Goal: Information Seeking & Learning: Learn about a topic

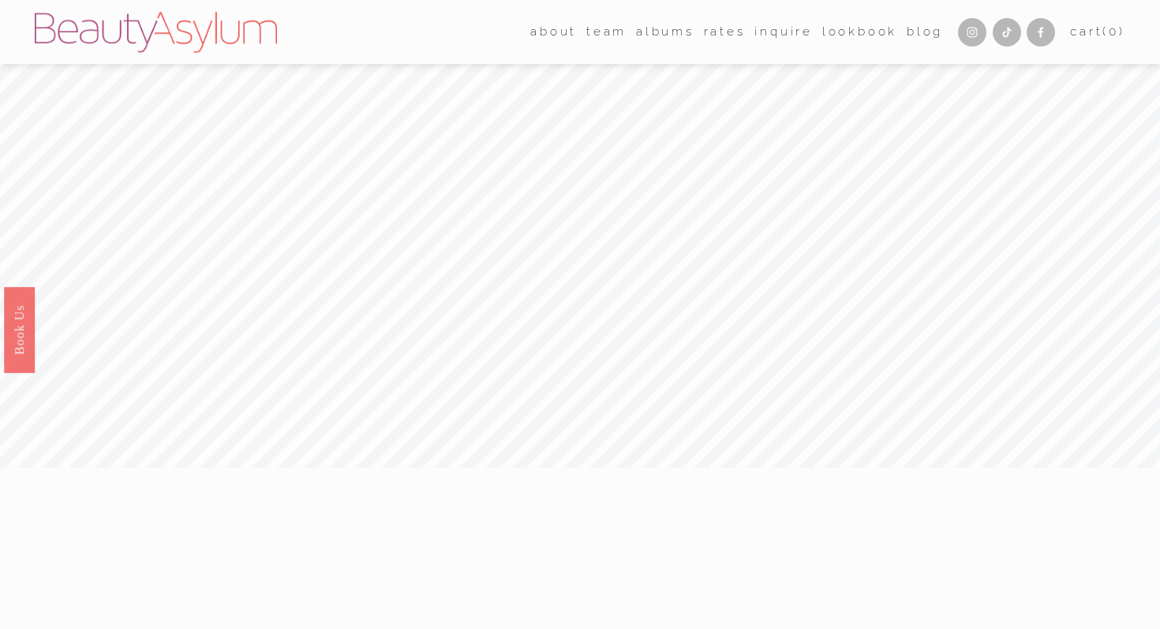
click at [722, 31] on link "Rates" at bounding box center [725, 32] width 42 height 24
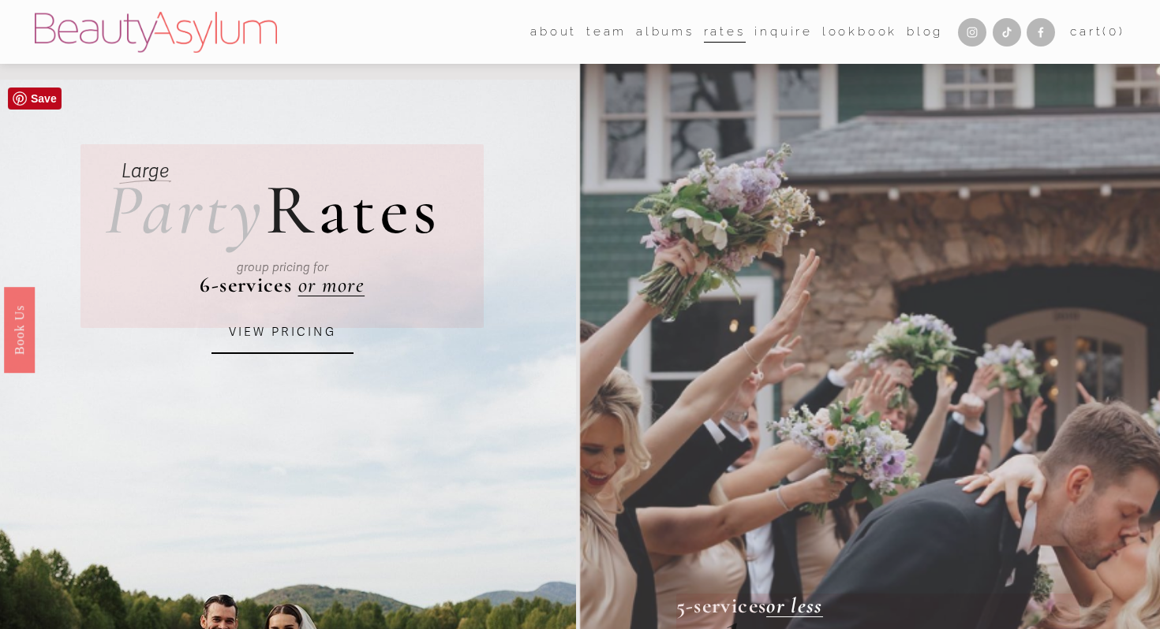
click at [296, 331] on link "VIEW PRICING" at bounding box center [282, 333] width 142 height 43
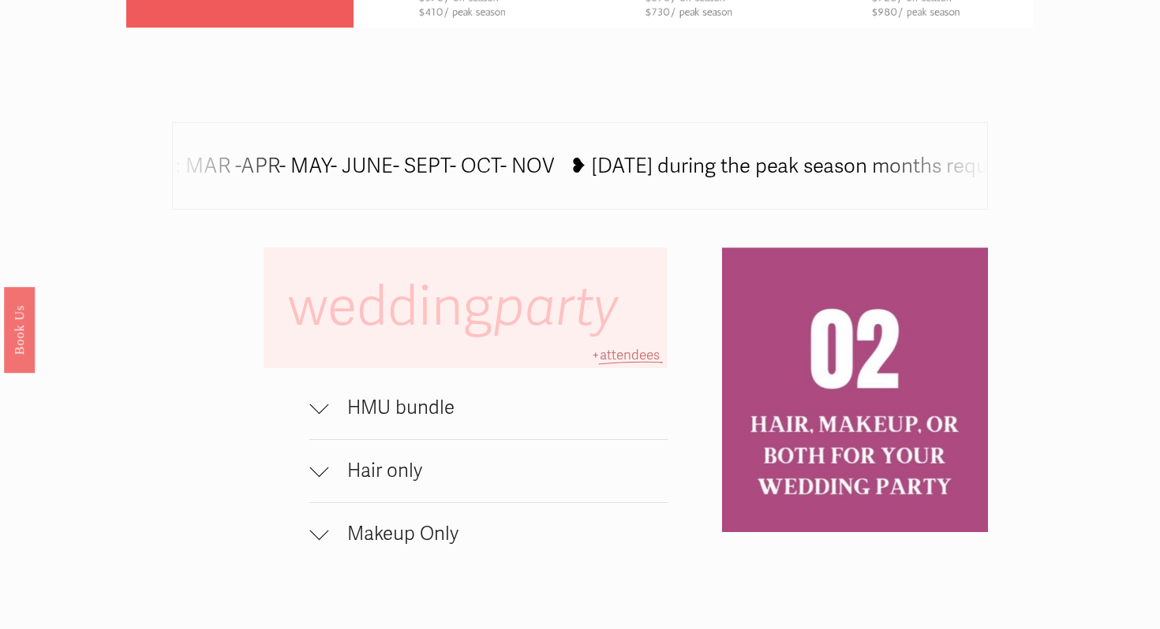
scroll to position [845, 0]
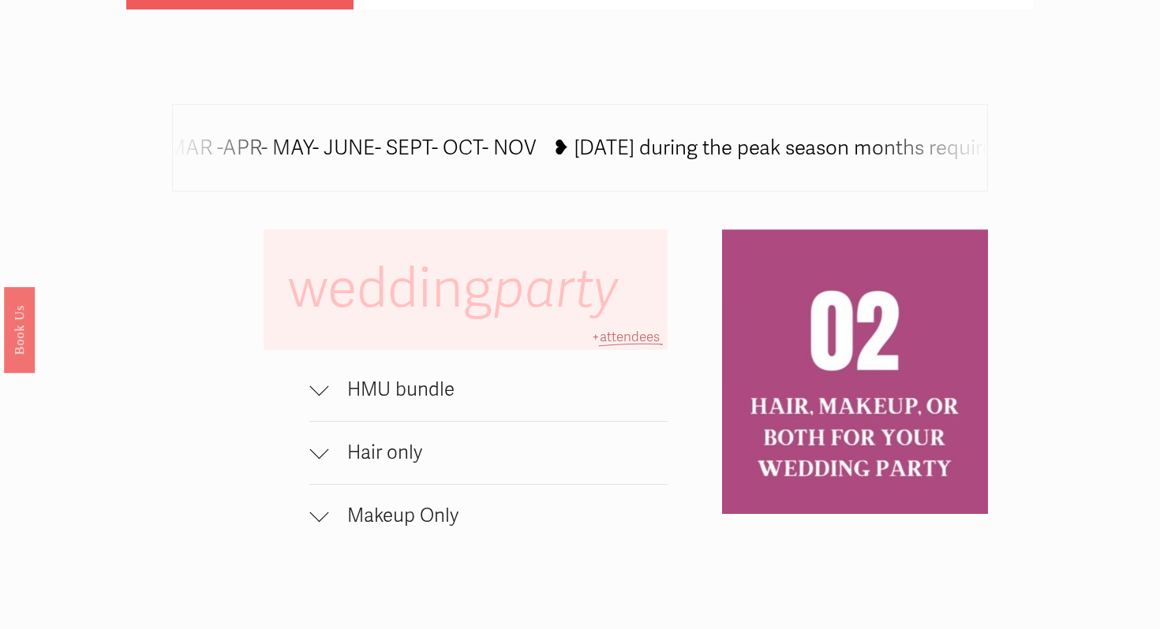
click at [434, 386] on span "HMU bundle" at bounding box center [497, 390] width 338 height 23
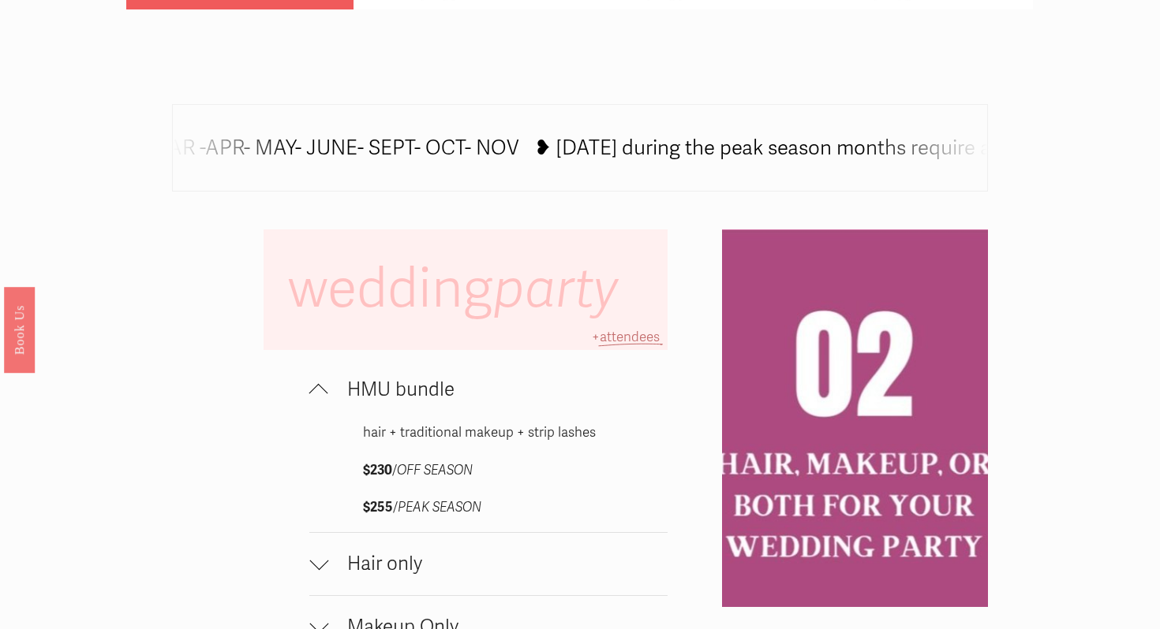
click at [435, 386] on span "HMU bundle" at bounding box center [497, 390] width 338 height 23
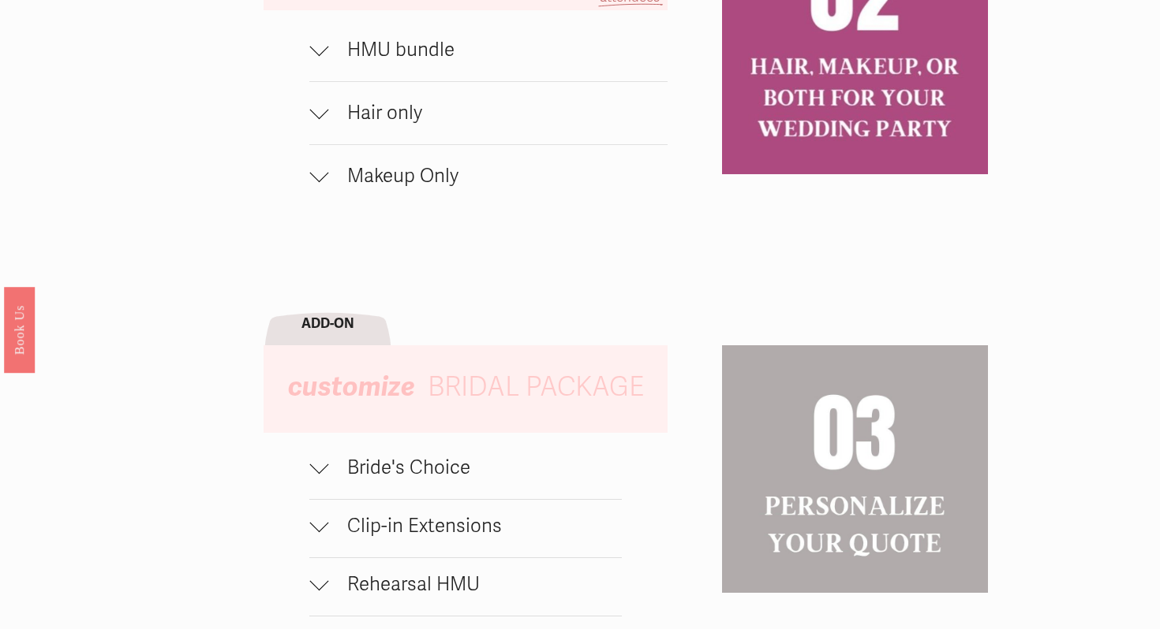
scroll to position [1187, 0]
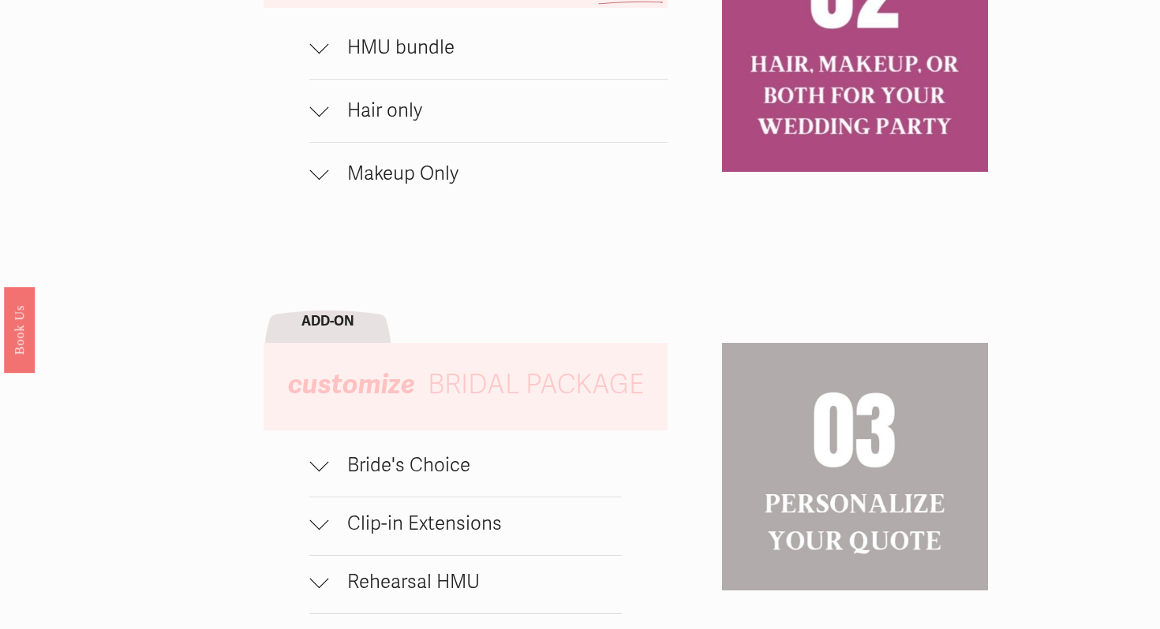
click at [416, 52] on span "HMU bundle" at bounding box center [497, 47] width 338 height 23
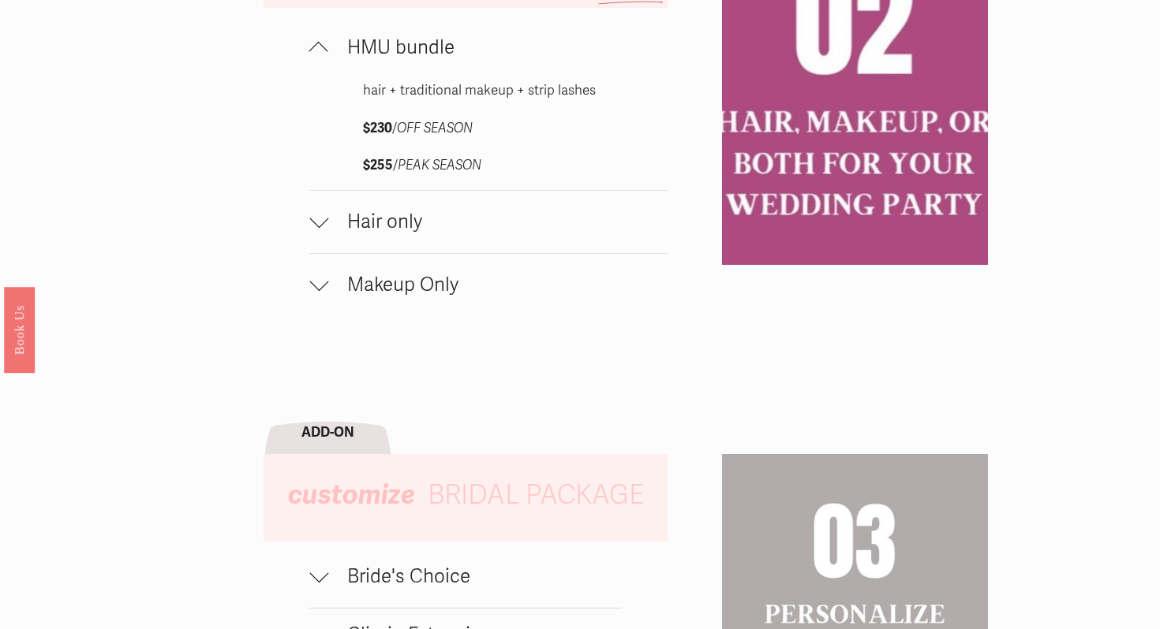
click at [416, 52] on span "HMU bundle" at bounding box center [497, 47] width 338 height 23
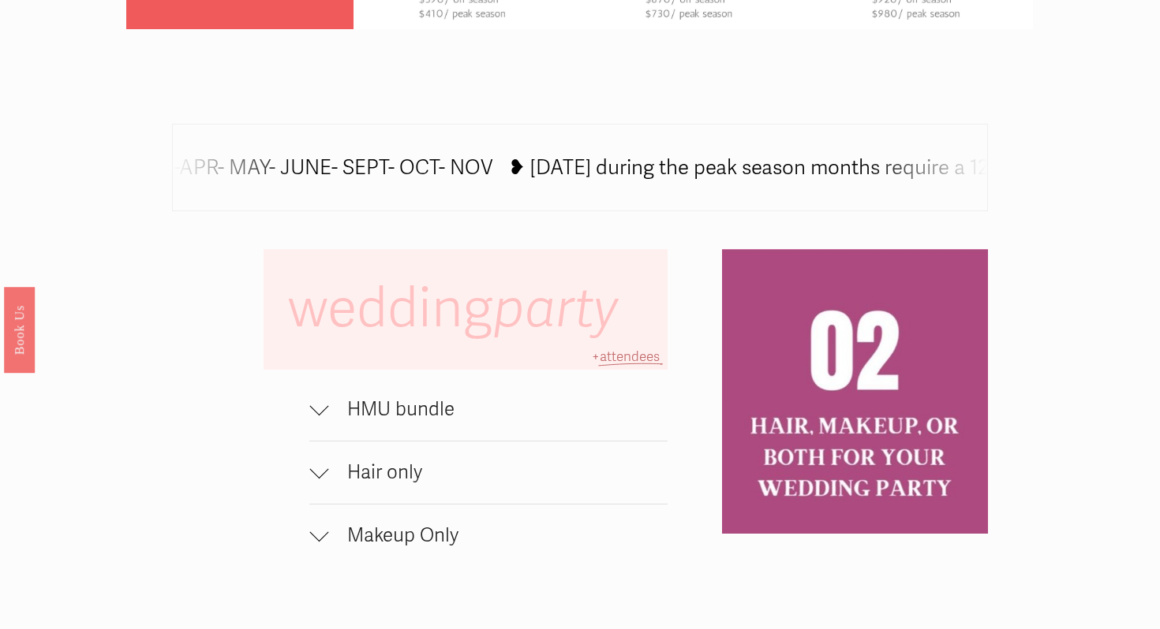
scroll to position [808, 0]
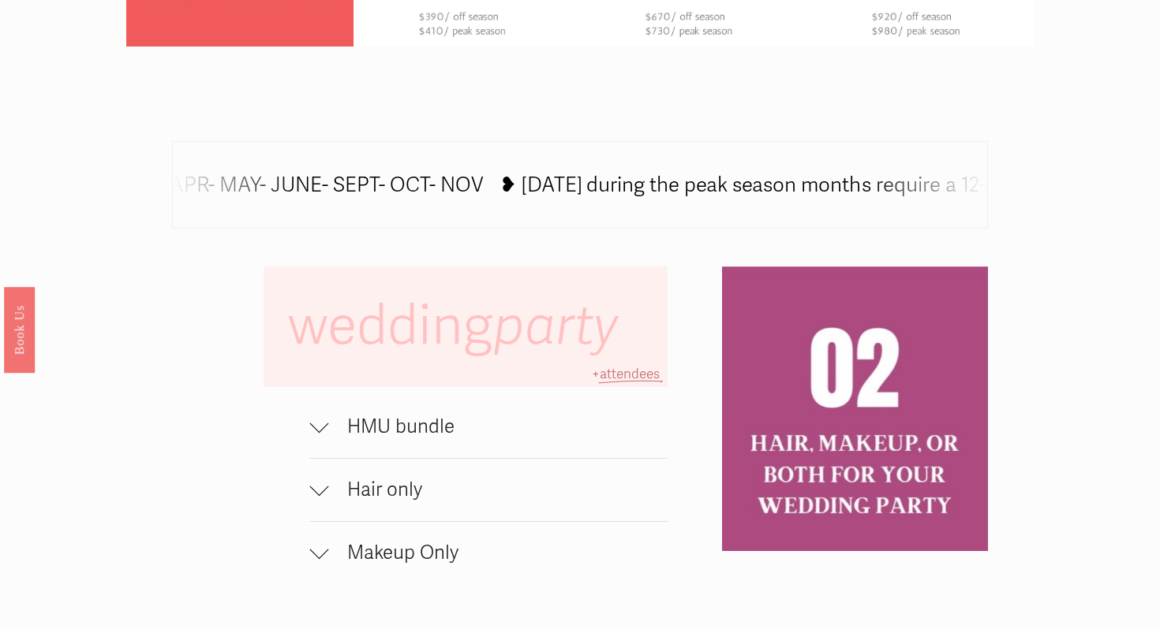
click at [517, 188] on icon at bounding box center [606, 188] width 1735 height 0
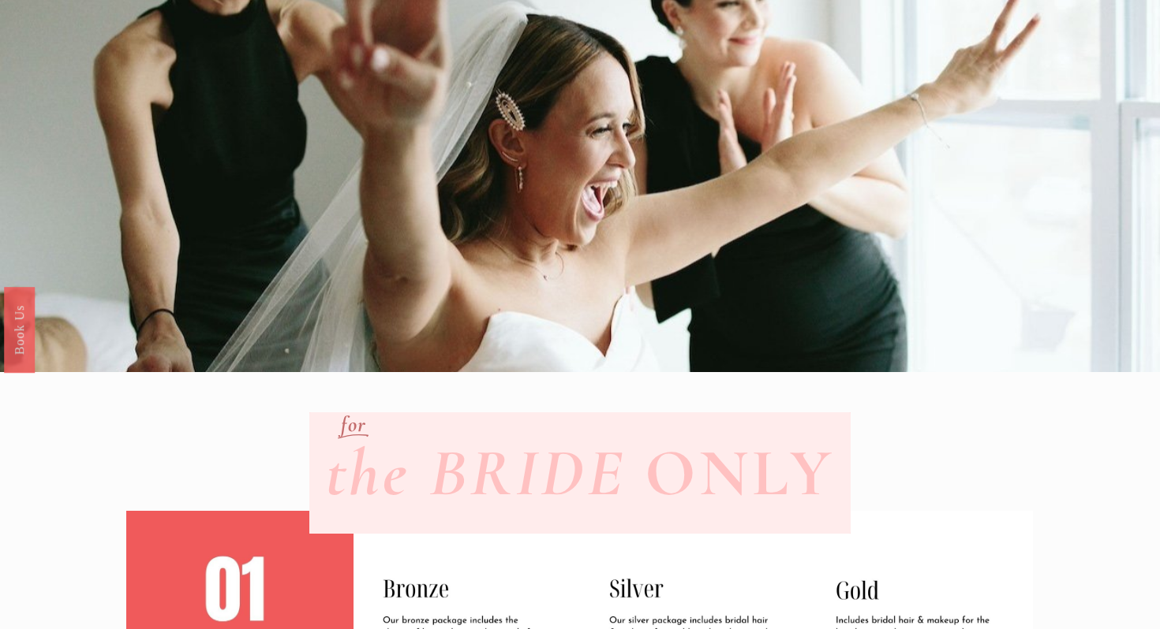
scroll to position [0, 0]
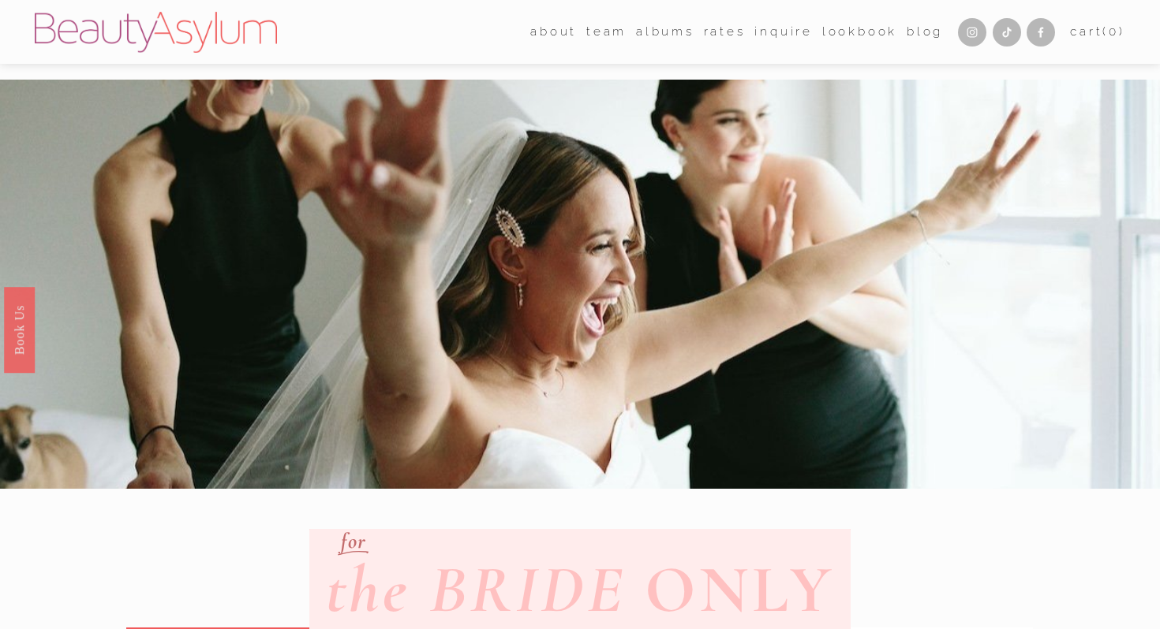
click at [720, 31] on link "Rates" at bounding box center [725, 32] width 42 height 24
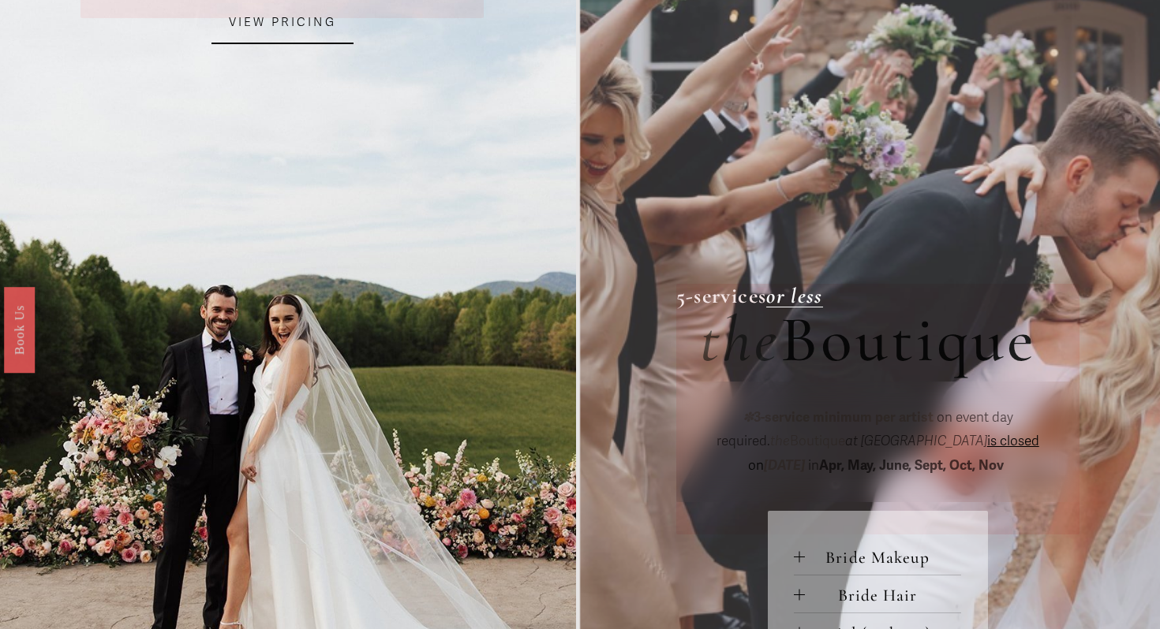
scroll to position [388, 0]
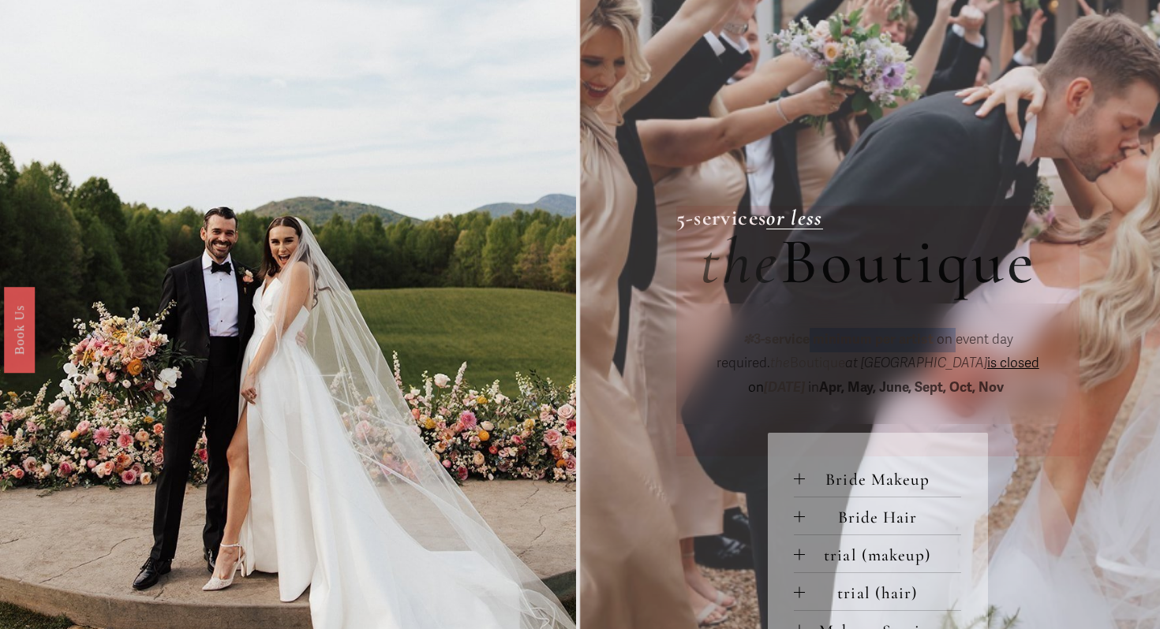
drag, startPoint x: 770, startPoint y: 335, endPoint x: 916, endPoint y: 334, distance: 145.9
click at [916, 334] on p "✽ 3-service minimum per artist on event day required. the Boutique at [GEOGRAPH…" at bounding box center [877, 364] width 355 height 73
click at [963, 341] on span "on event day required." at bounding box center [866, 351] width 300 height 41
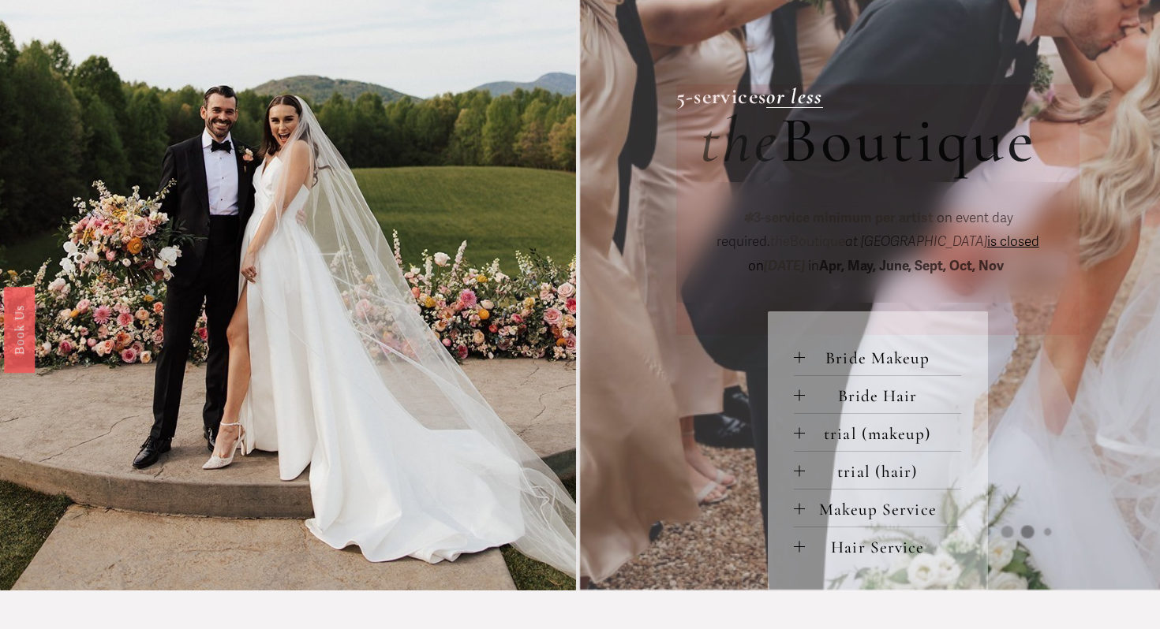
scroll to position [562, 0]
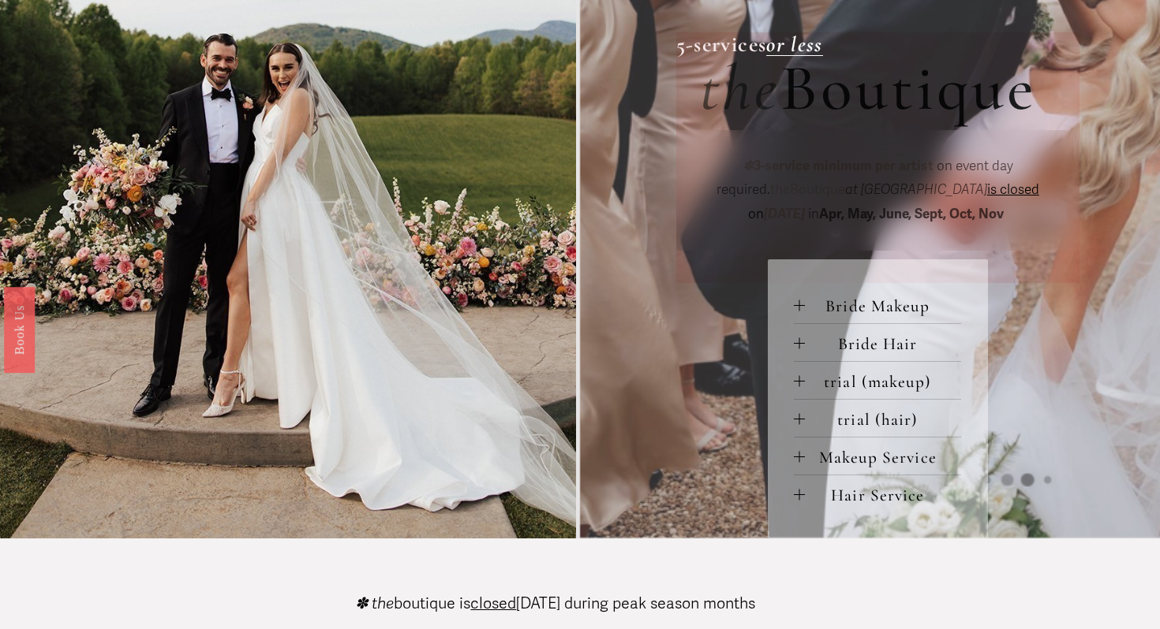
click at [880, 307] on span "Bride Makeup" at bounding box center [883, 306] width 156 height 21
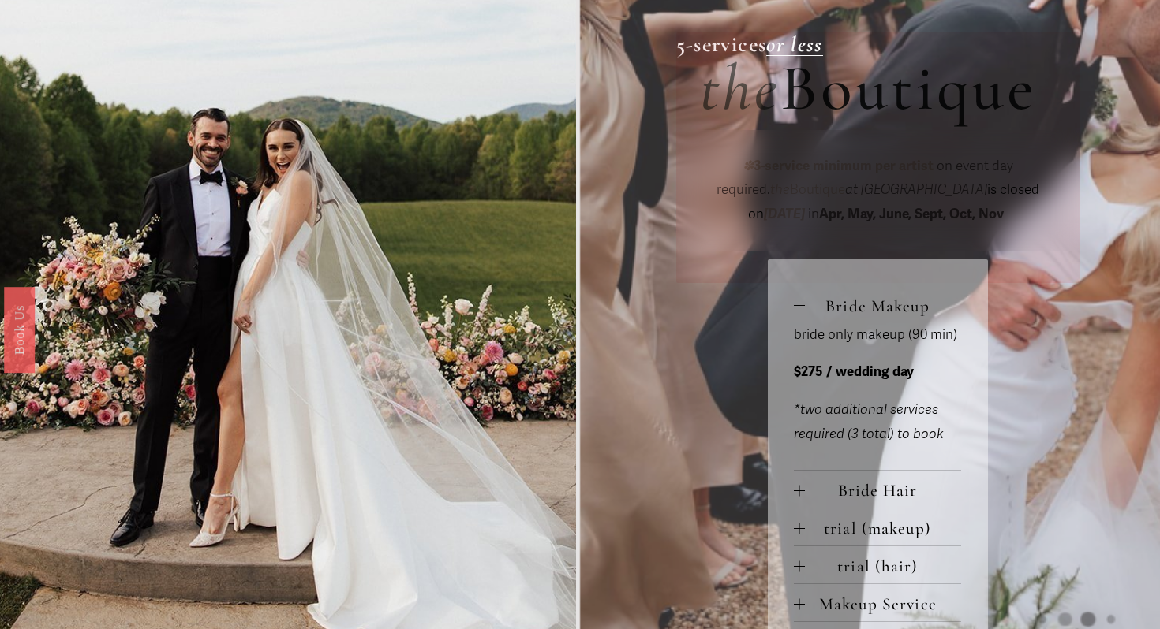
click at [880, 307] on span "Bride Makeup" at bounding box center [883, 306] width 156 height 21
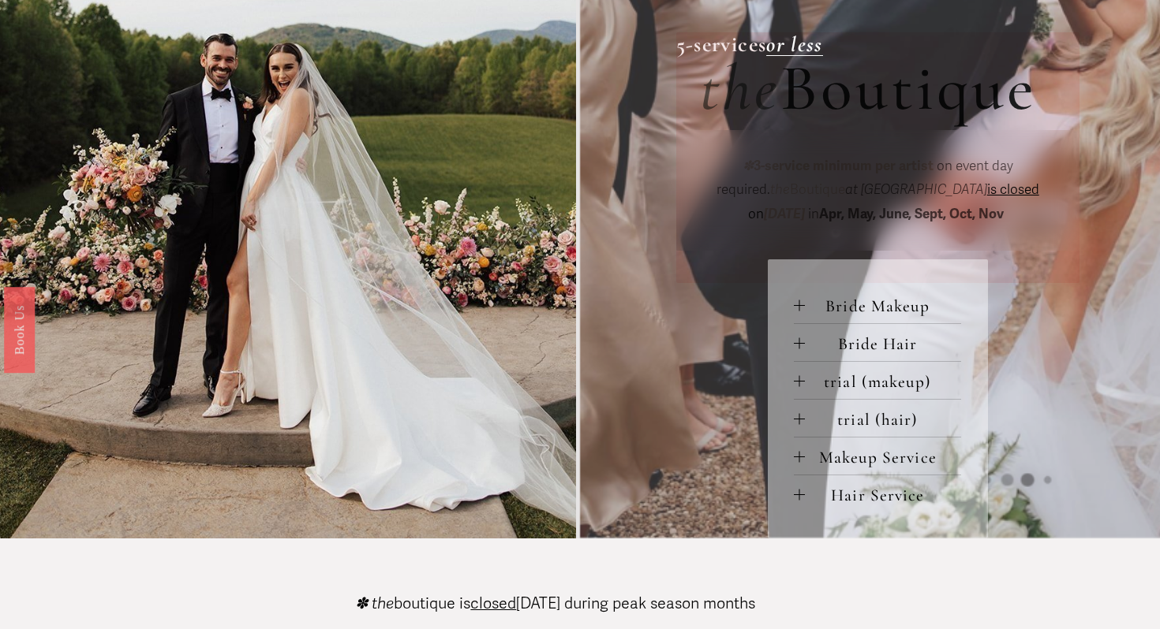
click at [871, 453] on span "Makeup Service" at bounding box center [883, 457] width 156 height 21
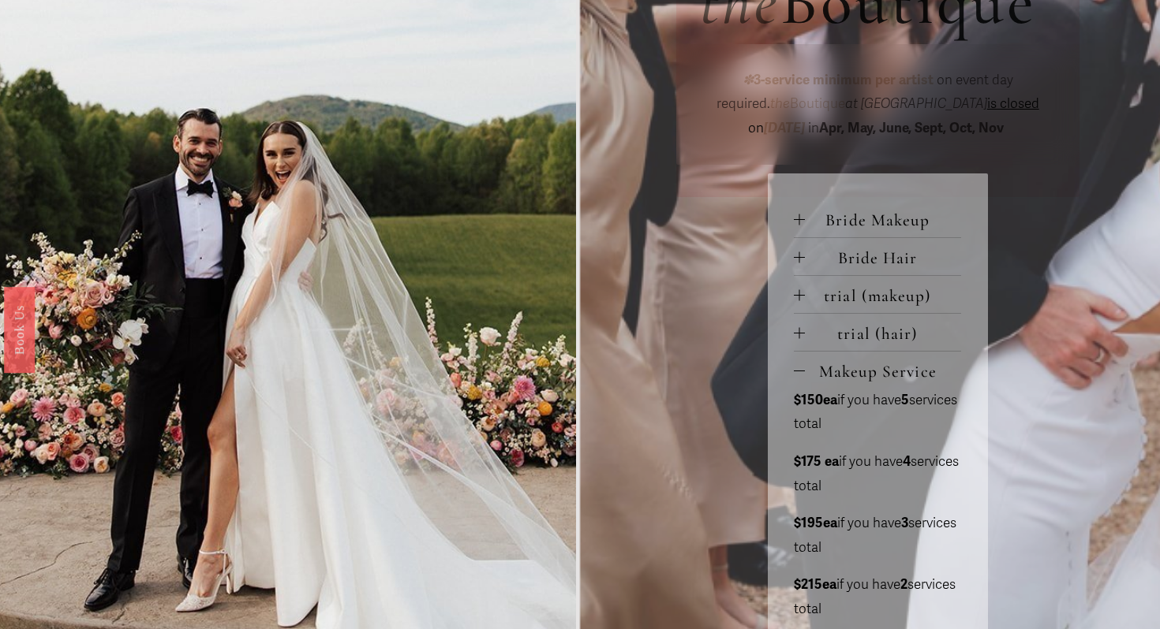
scroll to position [652, 0]
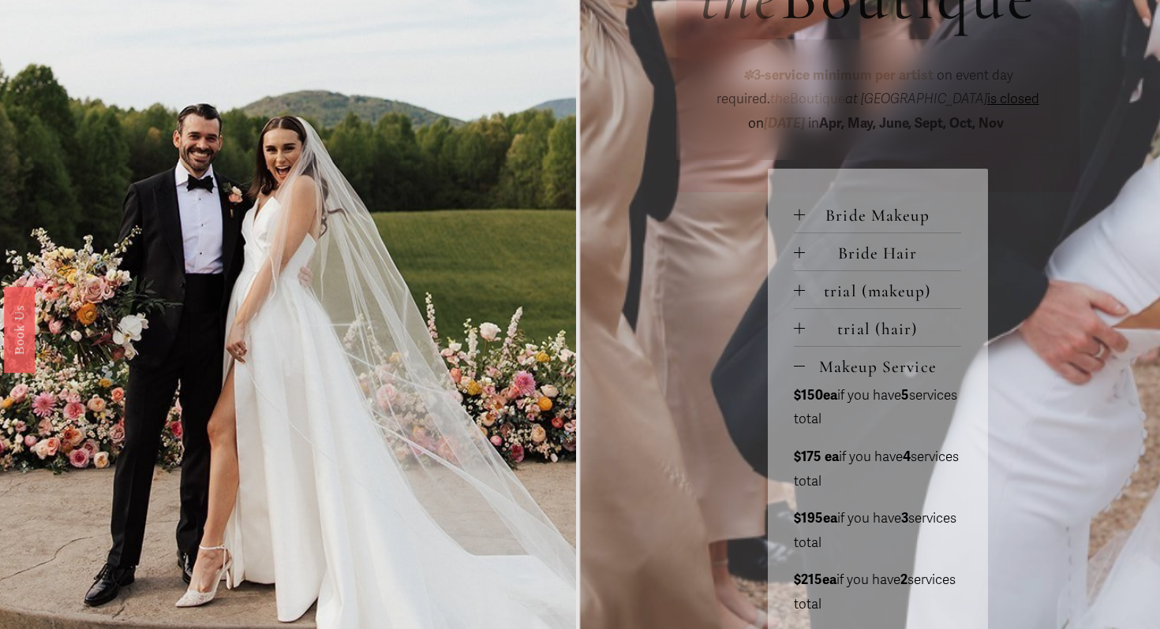
click at [875, 365] on span "Makeup Service" at bounding box center [883, 367] width 156 height 21
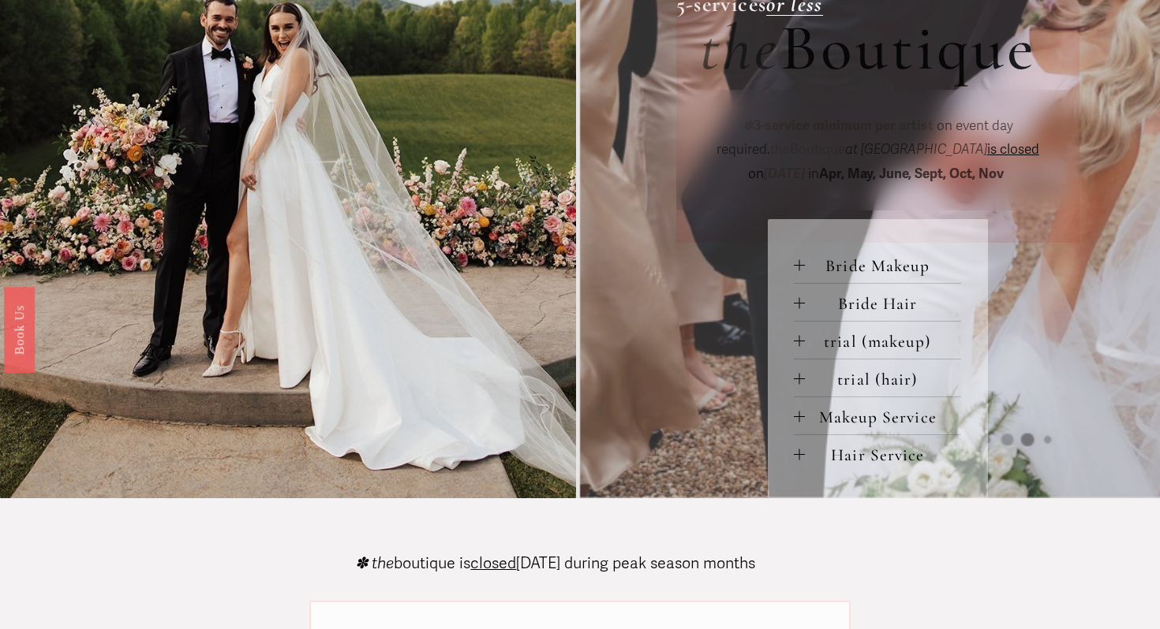
scroll to position [585, 0]
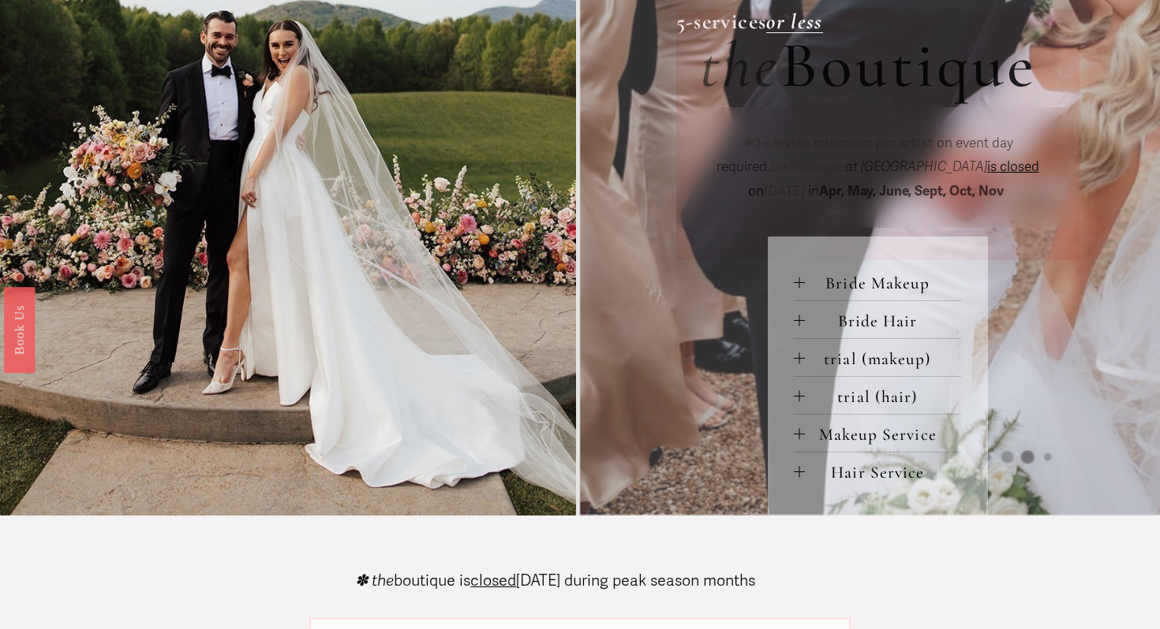
click at [876, 462] on span "Hair Service" at bounding box center [883, 472] width 156 height 21
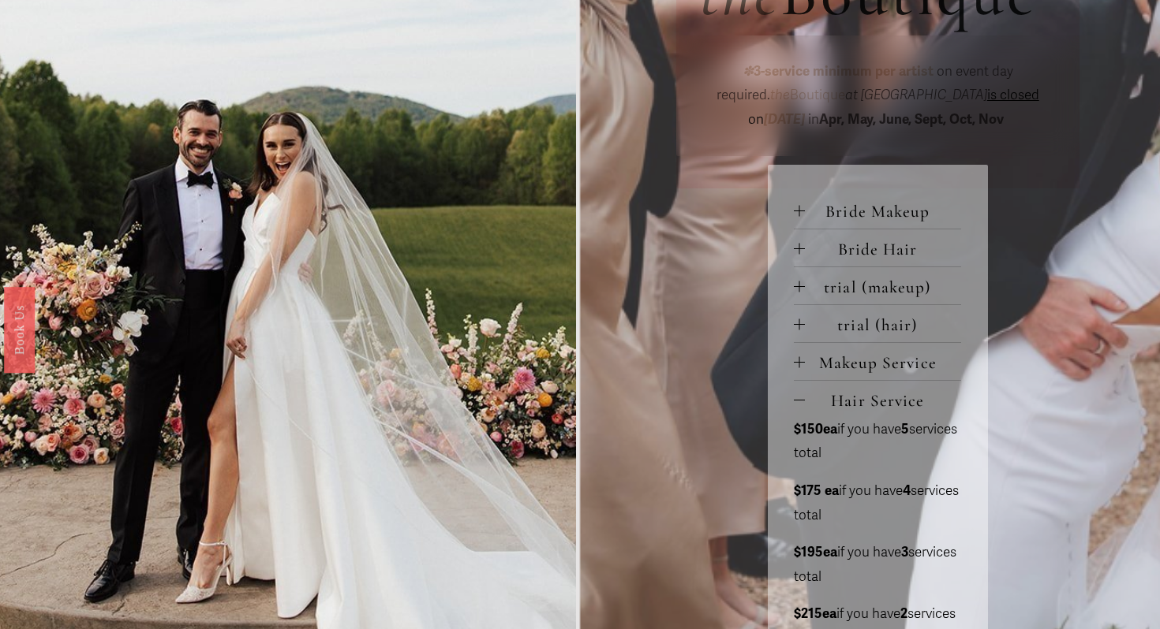
scroll to position [679, 0]
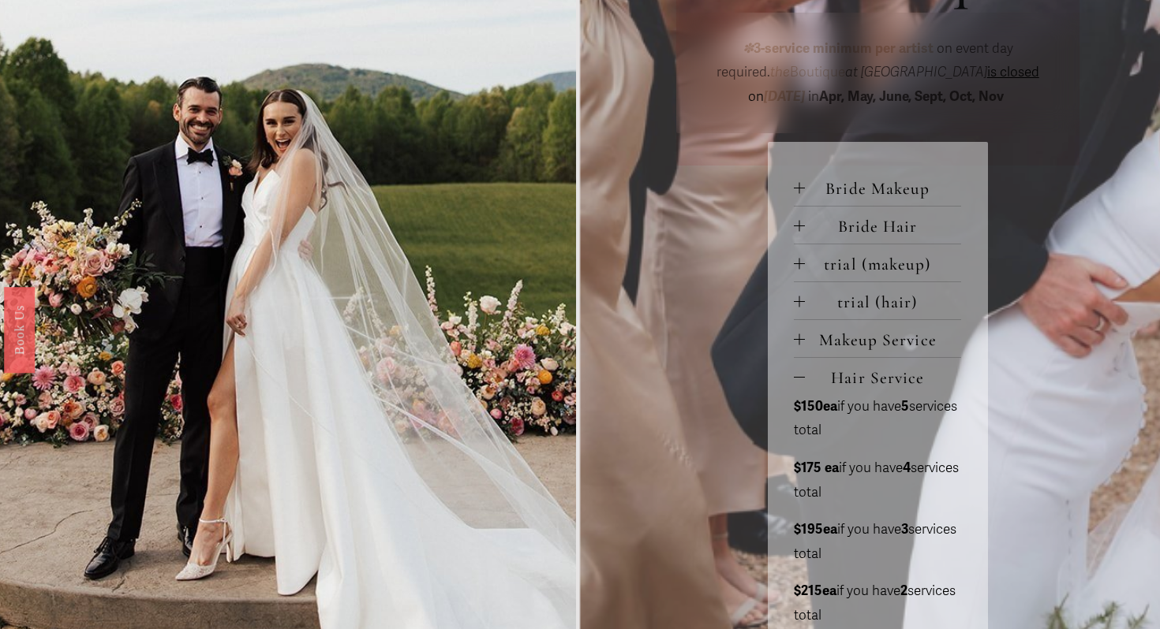
click at [866, 381] on span "Hair Service" at bounding box center [883, 378] width 156 height 21
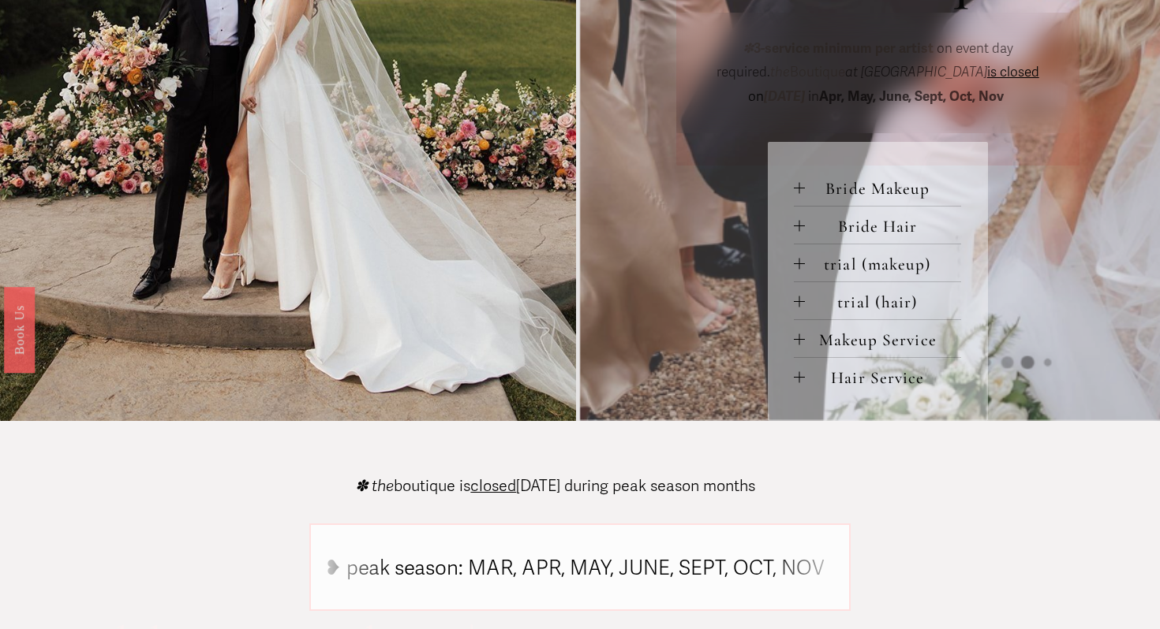
click at [871, 345] on span "Makeup Service" at bounding box center [883, 340] width 156 height 21
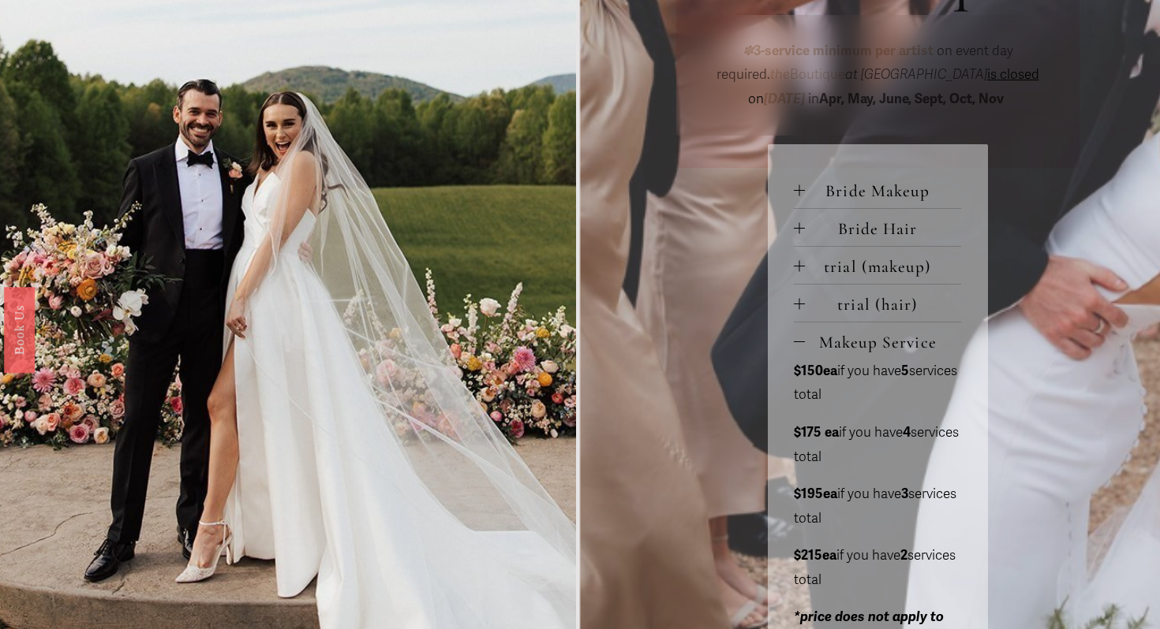
scroll to position [674, 0]
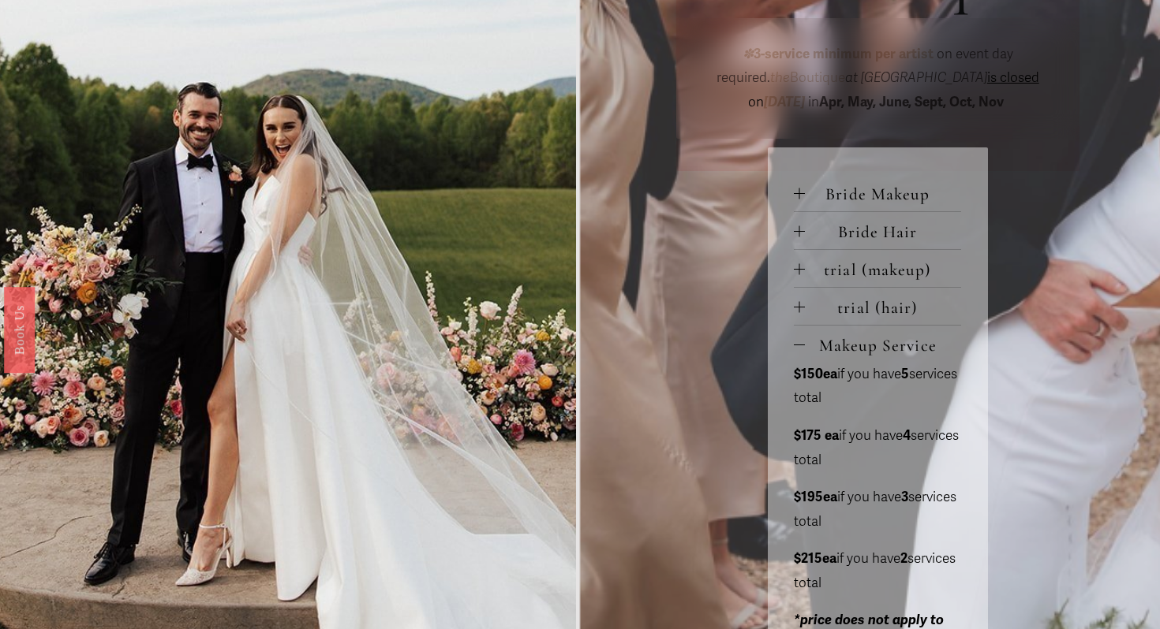
click at [869, 307] on span "trial (hair)" at bounding box center [883, 307] width 156 height 21
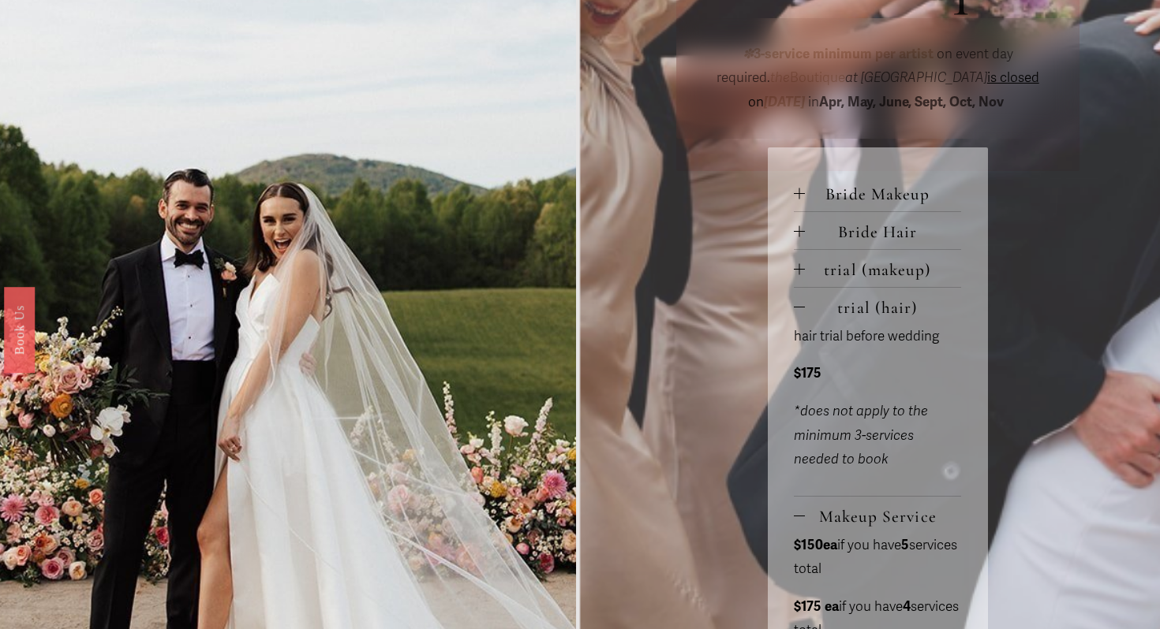
click at [869, 306] on span "trial (hair)" at bounding box center [883, 307] width 156 height 21
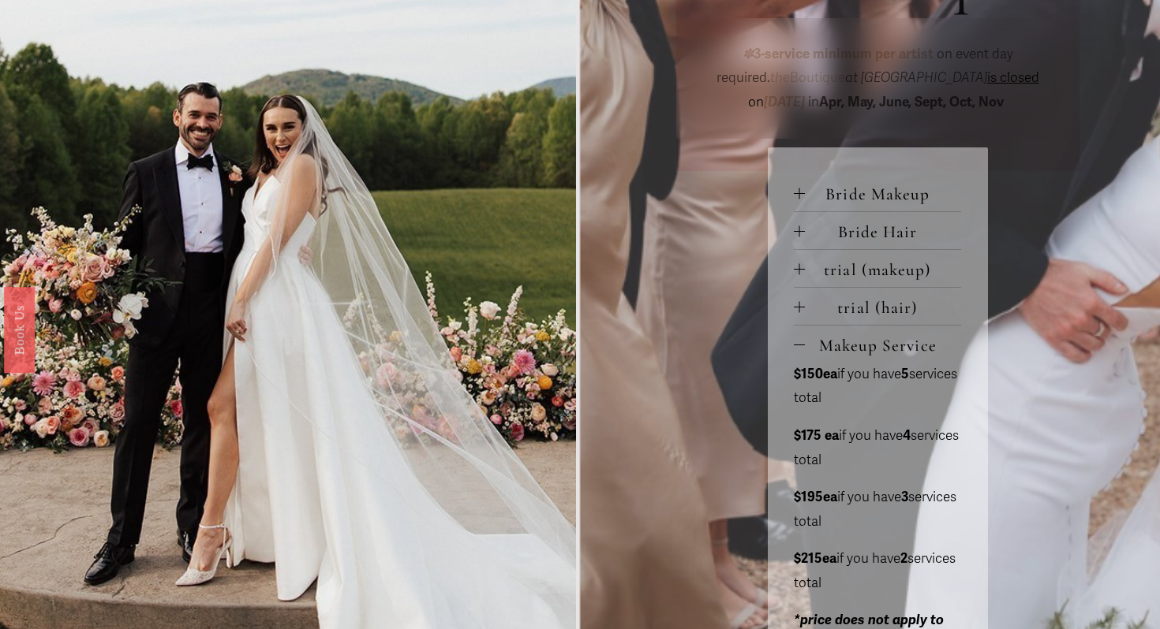
click at [869, 347] on span "Makeup Service" at bounding box center [883, 345] width 156 height 21
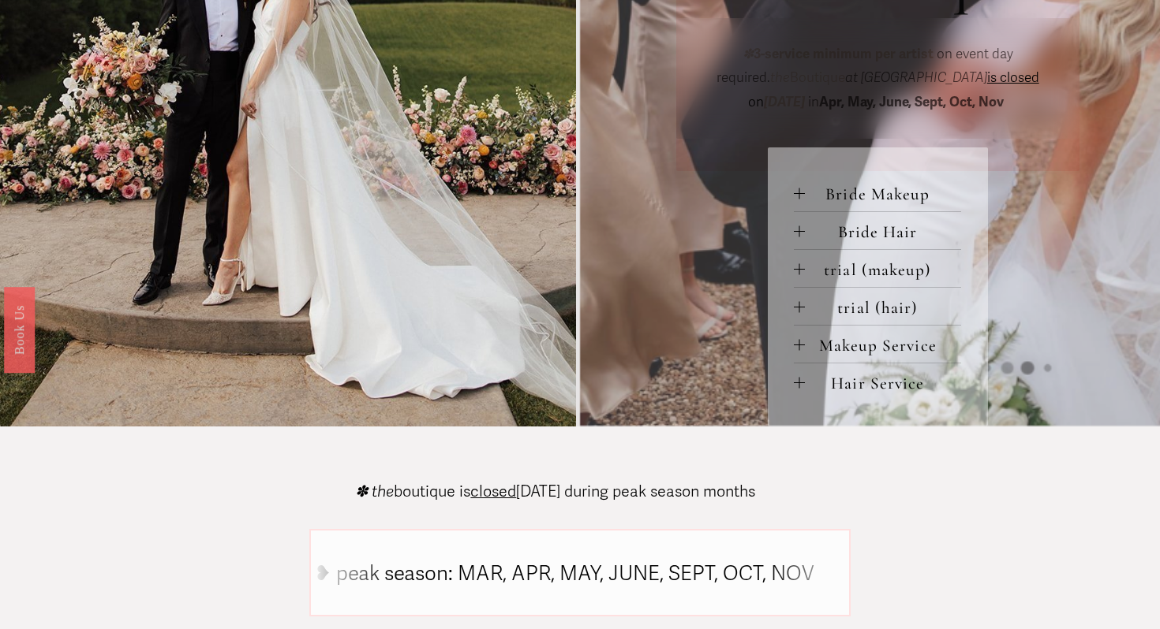
click at [867, 271] on span "trial (makeup)" at bounding box center [883, 270] width 156 height 21
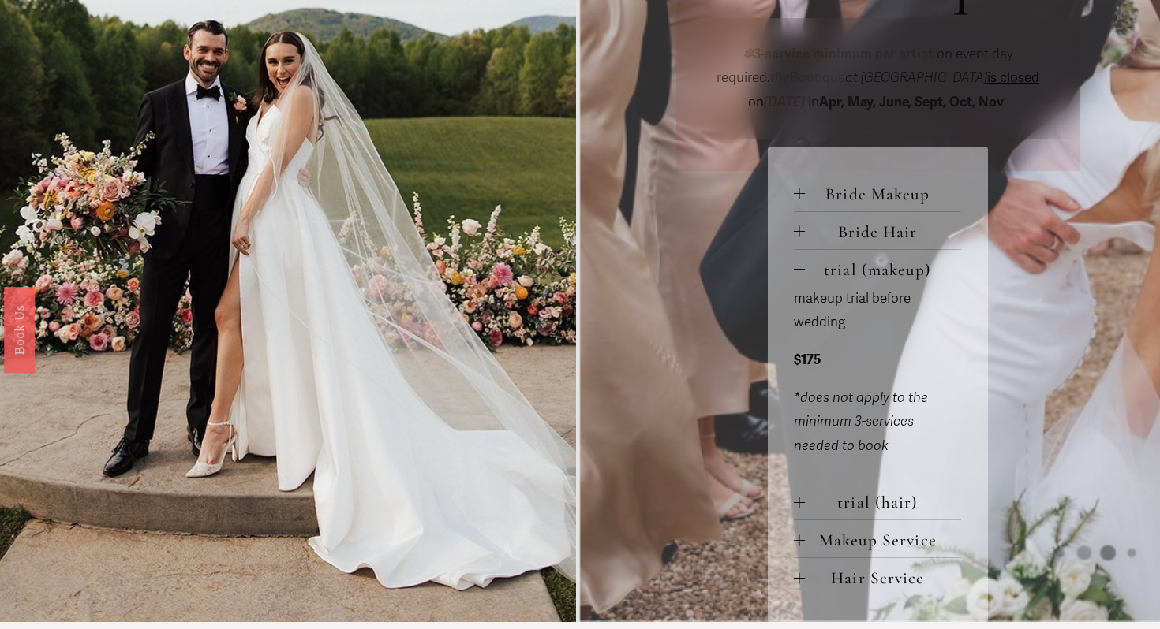
click at [867, 271] on span "trial (makeup)" at bounding box center [883, 270] width 156 height 21
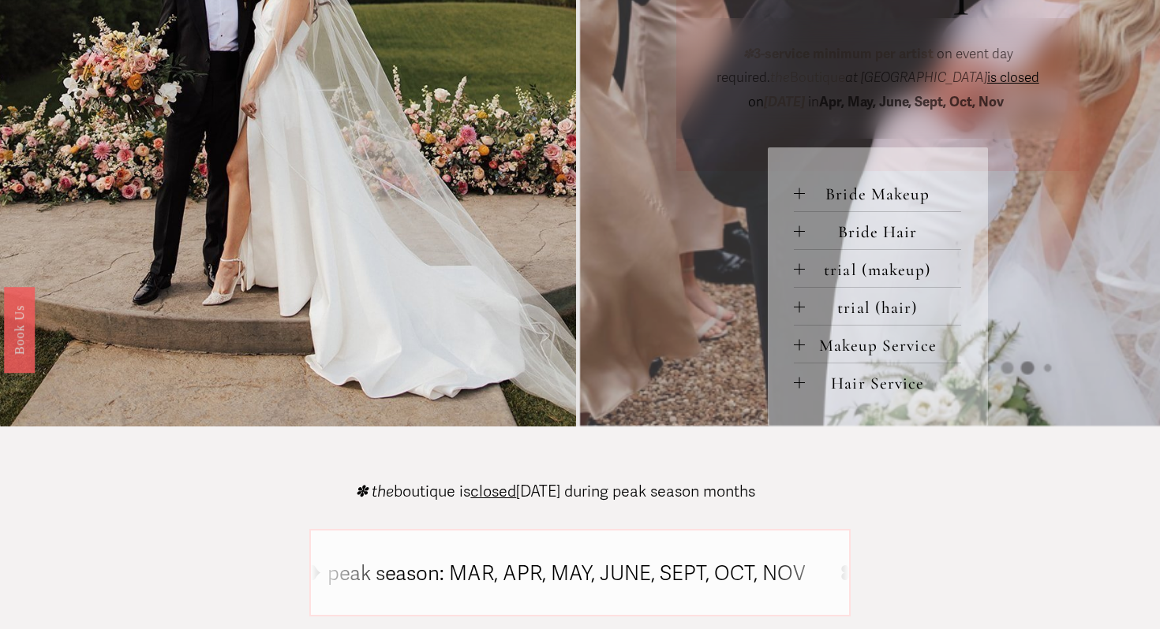
click at [860, 304] on span "trial (hair)" at bounding box center [883, 307] width 156 height 21
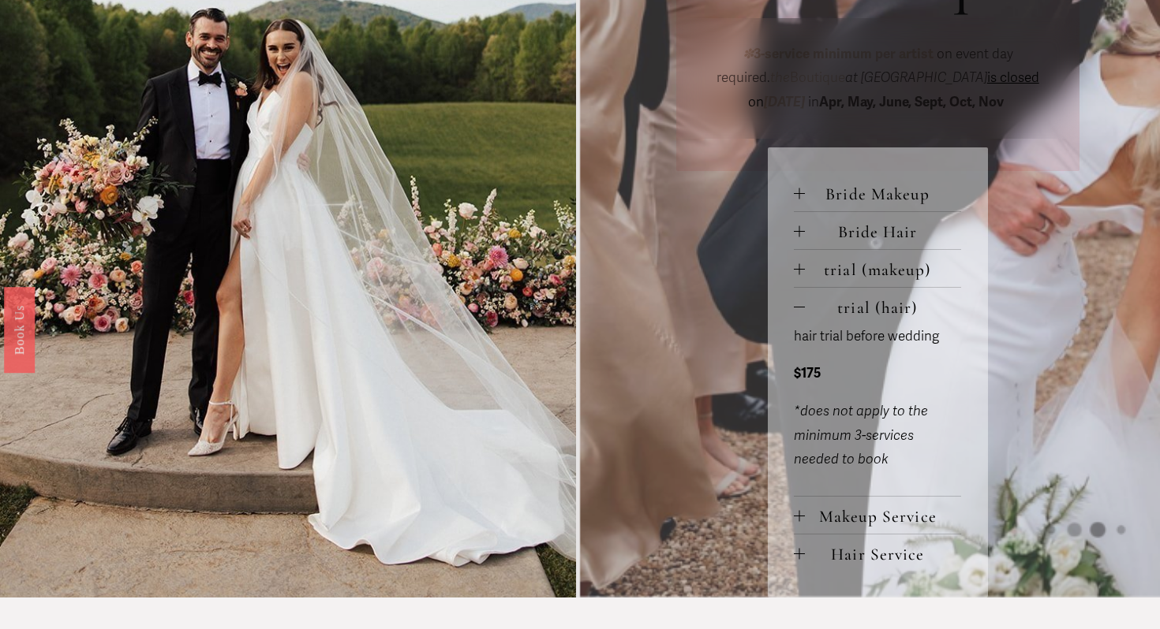
click at [860, 304] on span "trial (hair)" at bounding box center [883, 307] width 156 height 21
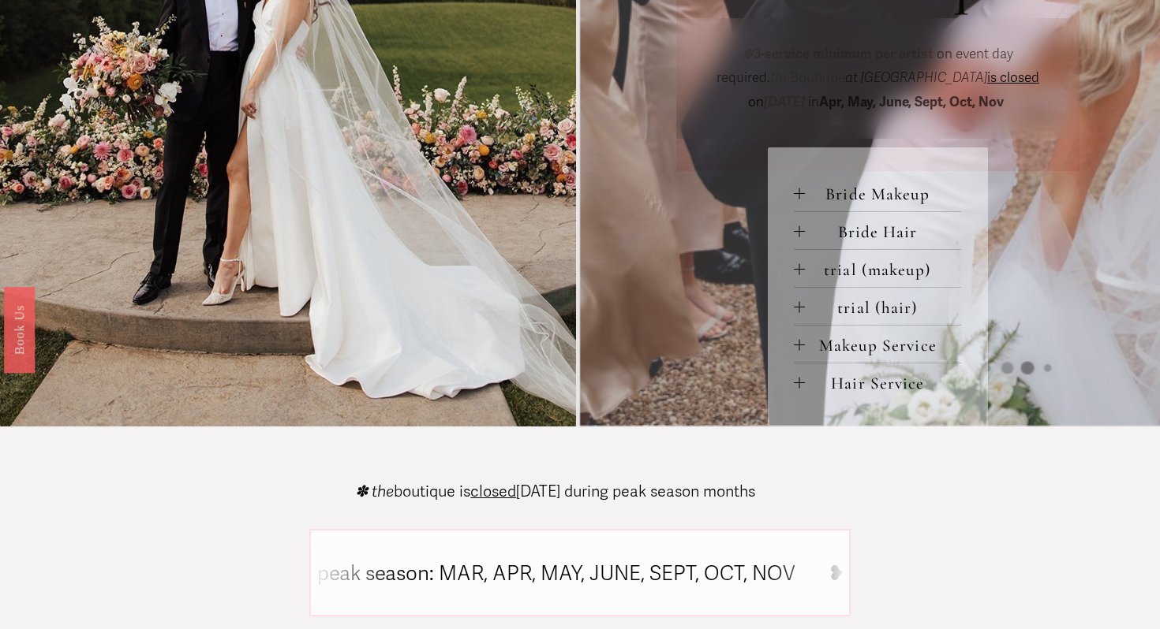
click at [873, 237] on span "Bride Hair" at bounding box center [883, 232] width 156 height 21
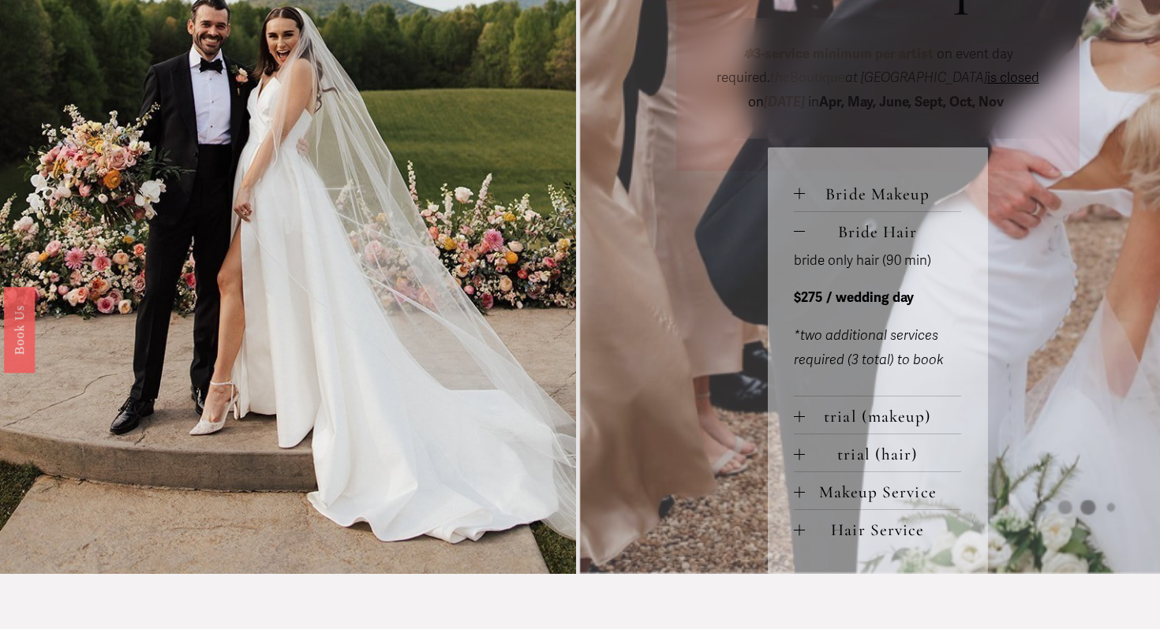
click at [881, 202] on span "Bride Makeup" at bounding box center [883, 194] width 156 height 21
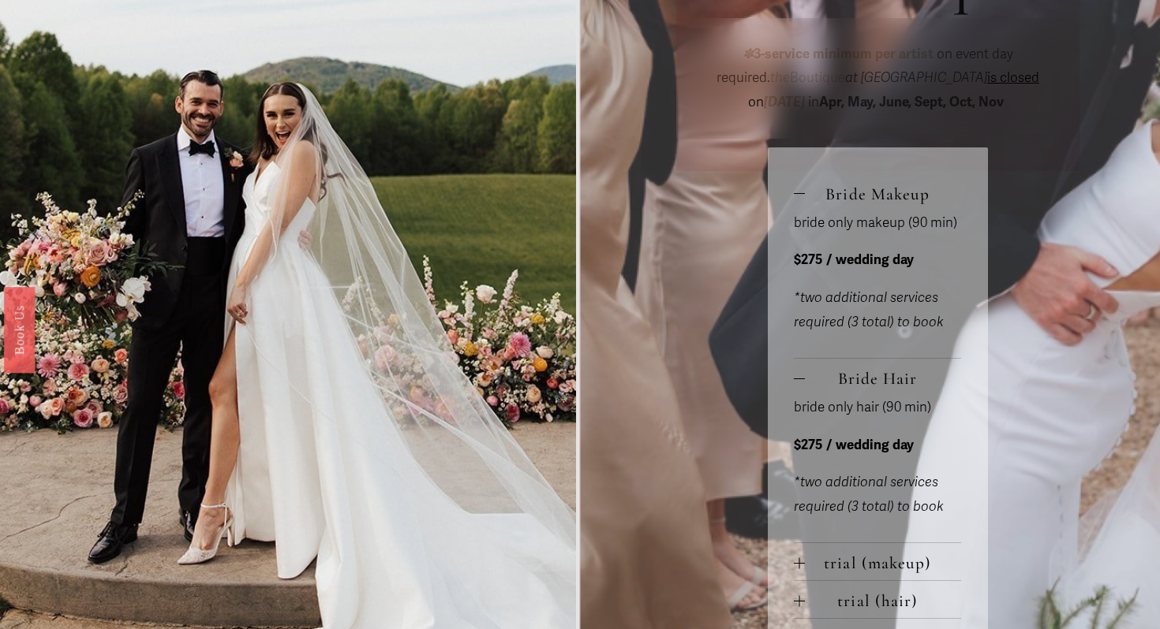
click at [881, 202] on span "Bride Makeup" at bounding box center [883, 194] width 156 height 21
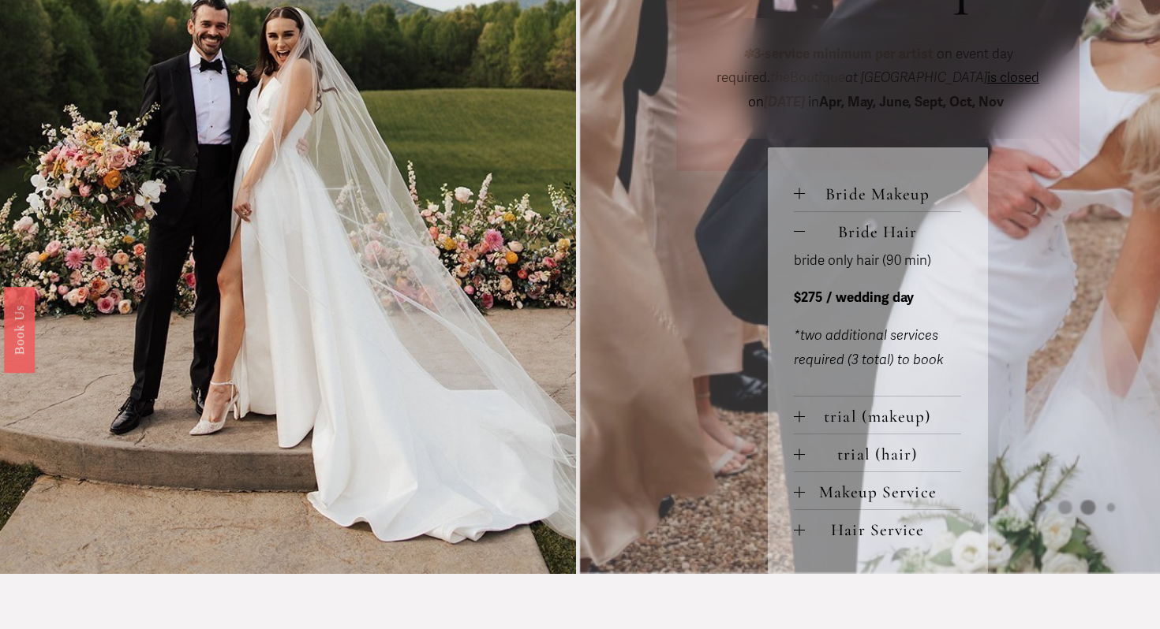
click at [881, 233] on span "Bride Hair" at bounding box center [883, 232] width 156 height 21
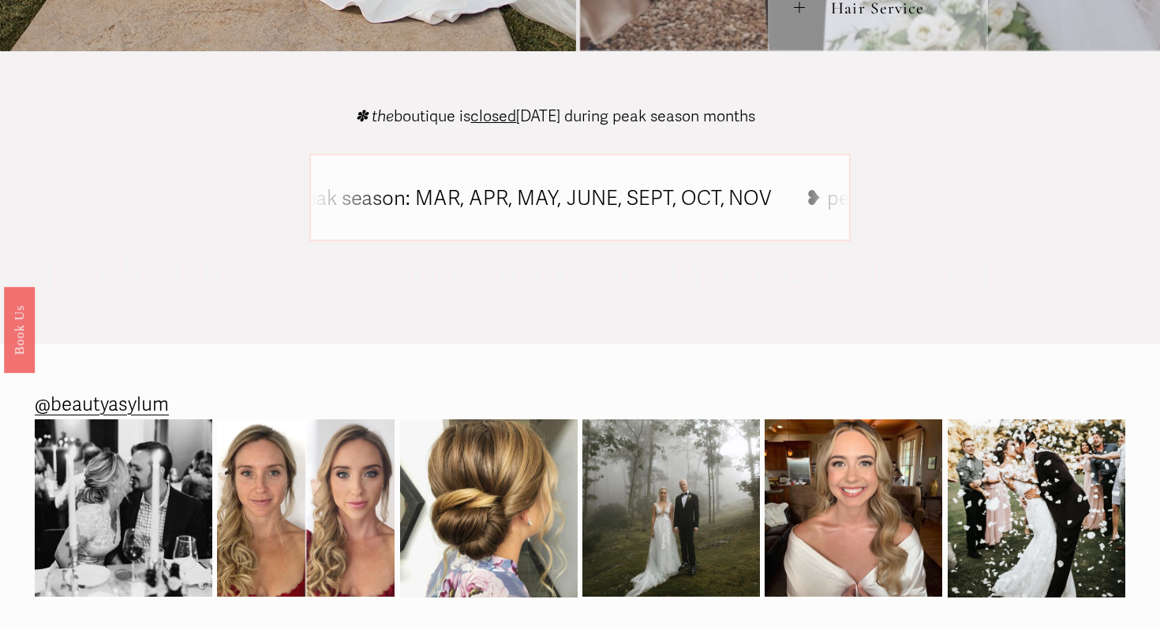
scroll to position [1209, 0]
